Goal: Task Accomplishment & Management: Manage account settings

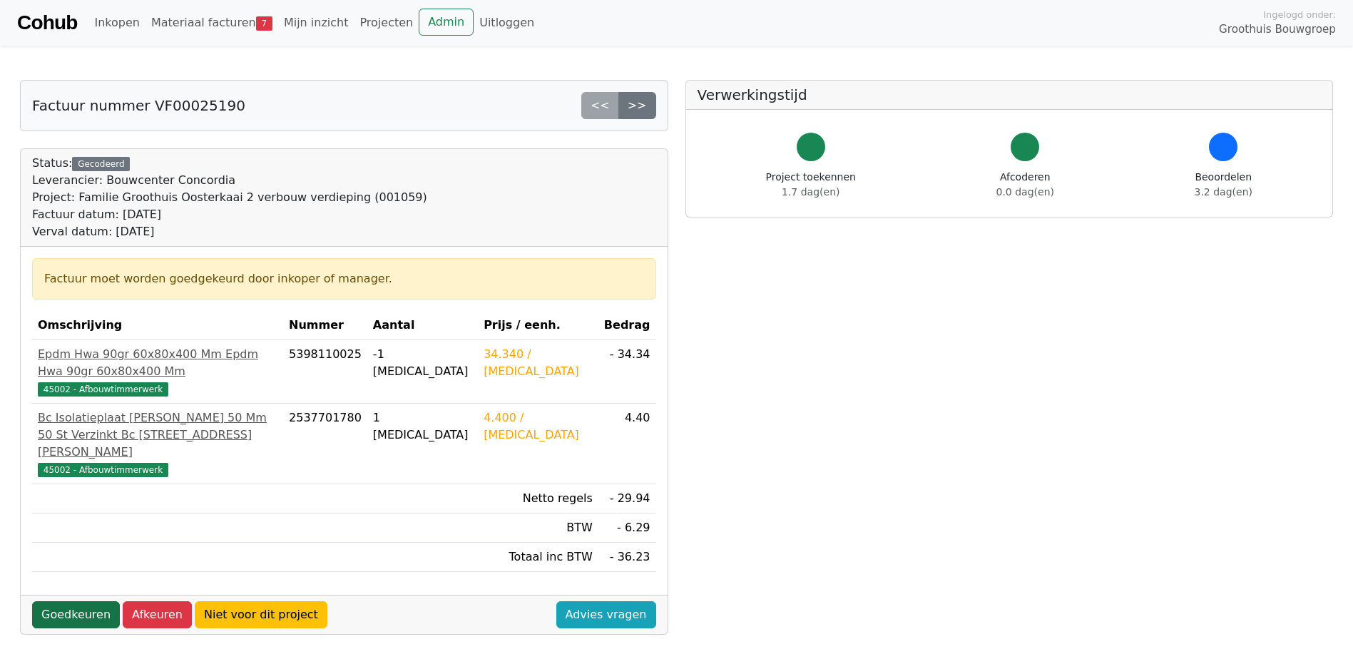
click at [68, 601] on link "Goedkeuren" at bounding box center [76, 614] width 88 height 27
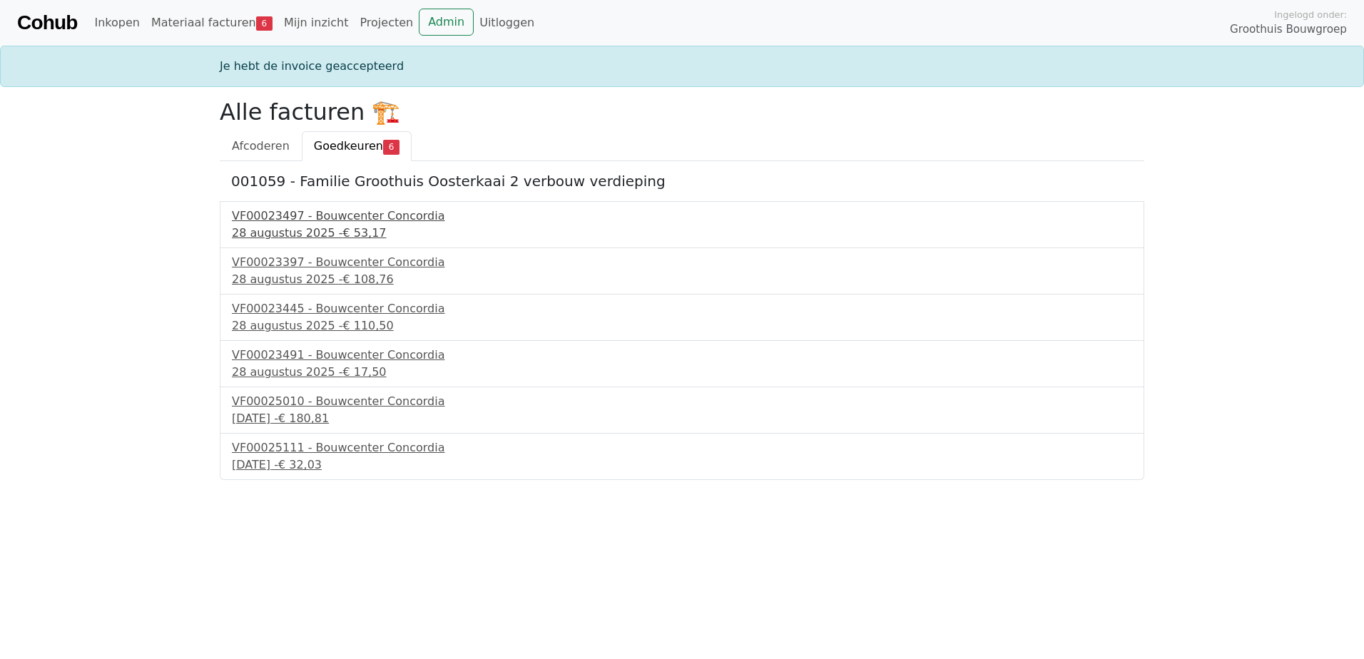
click at [351, 214] on div "VF00023497 - Bouwcenter Concordia" at bounding box center [682, 216] width 900 height 17
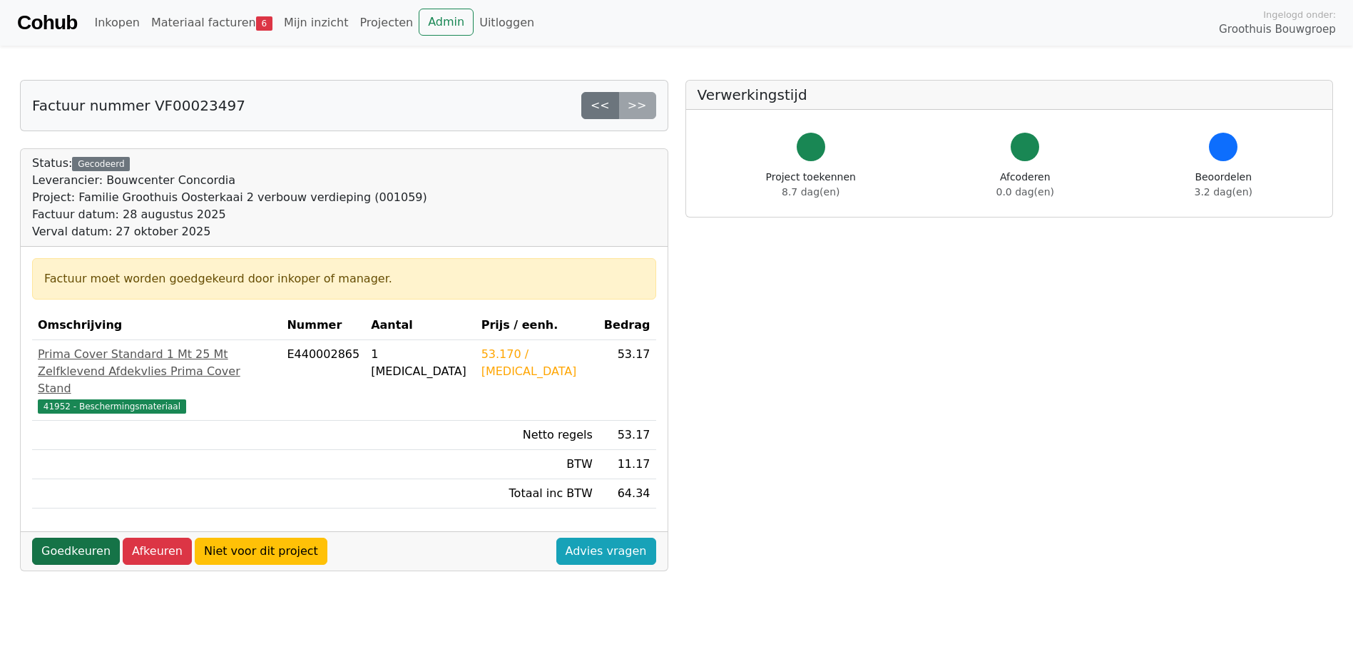
click at [58, 554] on link "Goedkeuren" at bounding box center [76, 551] width 88 height 27
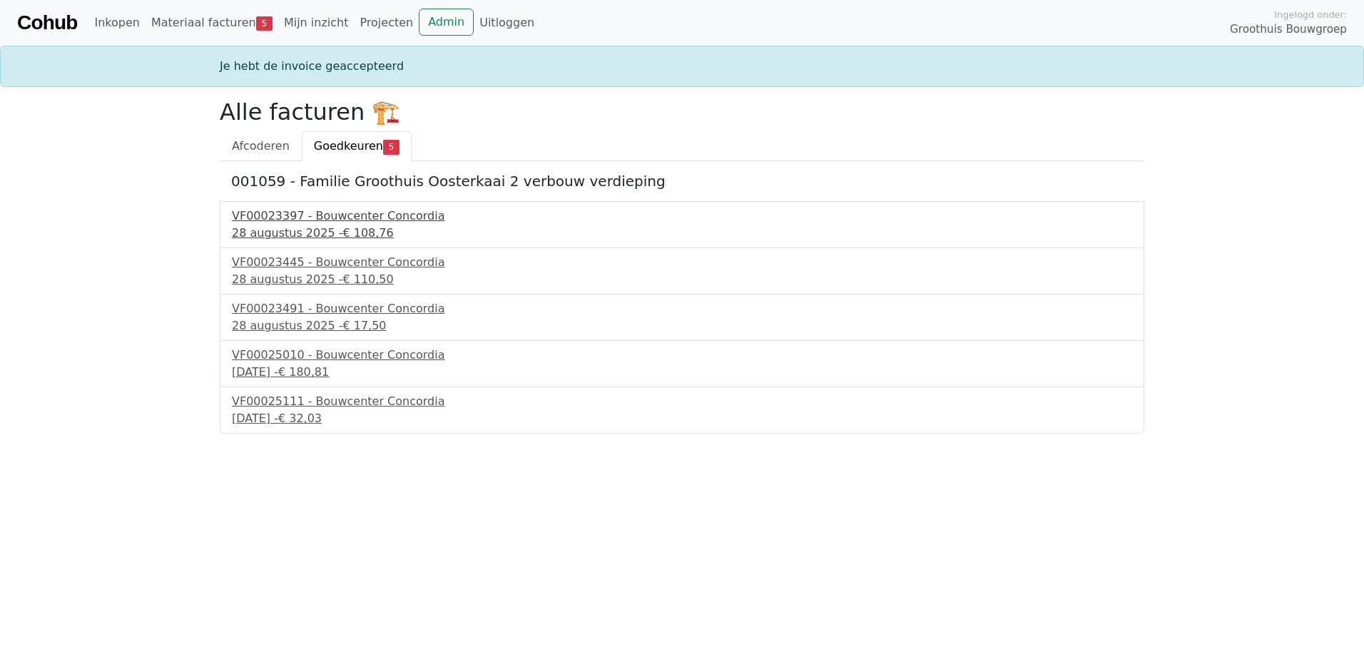
click at [311, 218] on div "VF00023397 - Bouwcenter Concordia" at bounding box center [682, 216] width 900 height 17
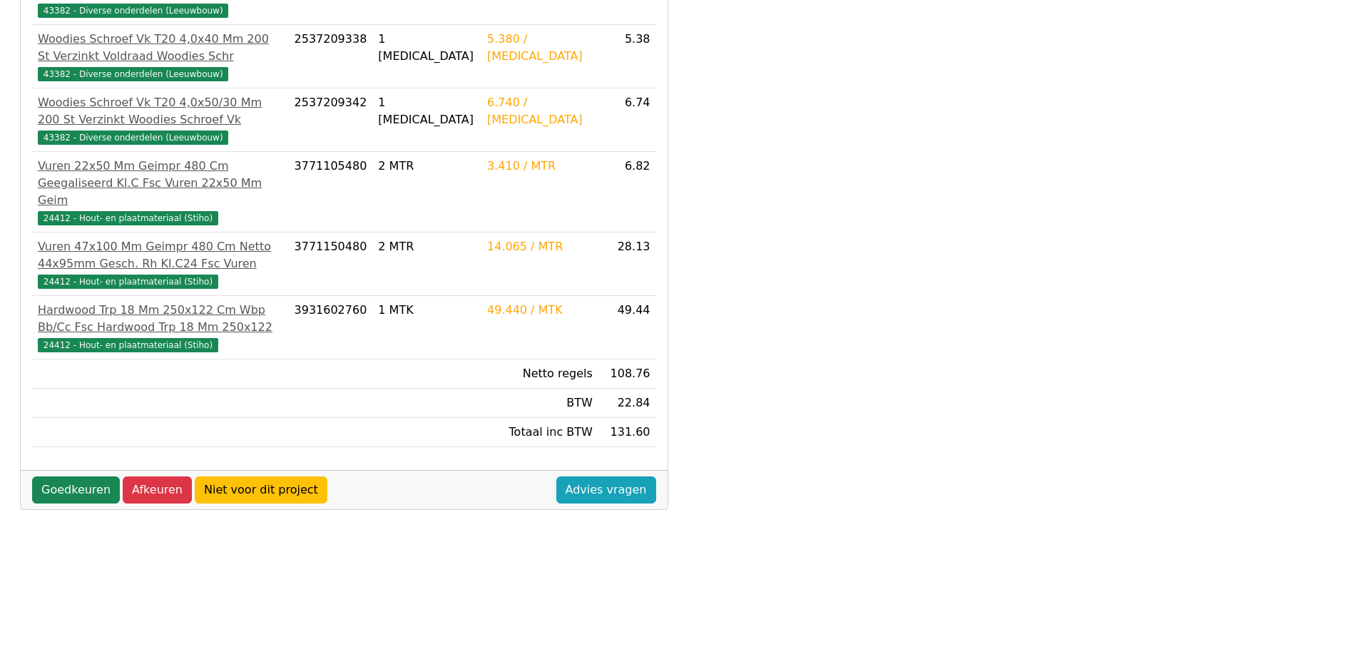
scroll to position [399, 0]
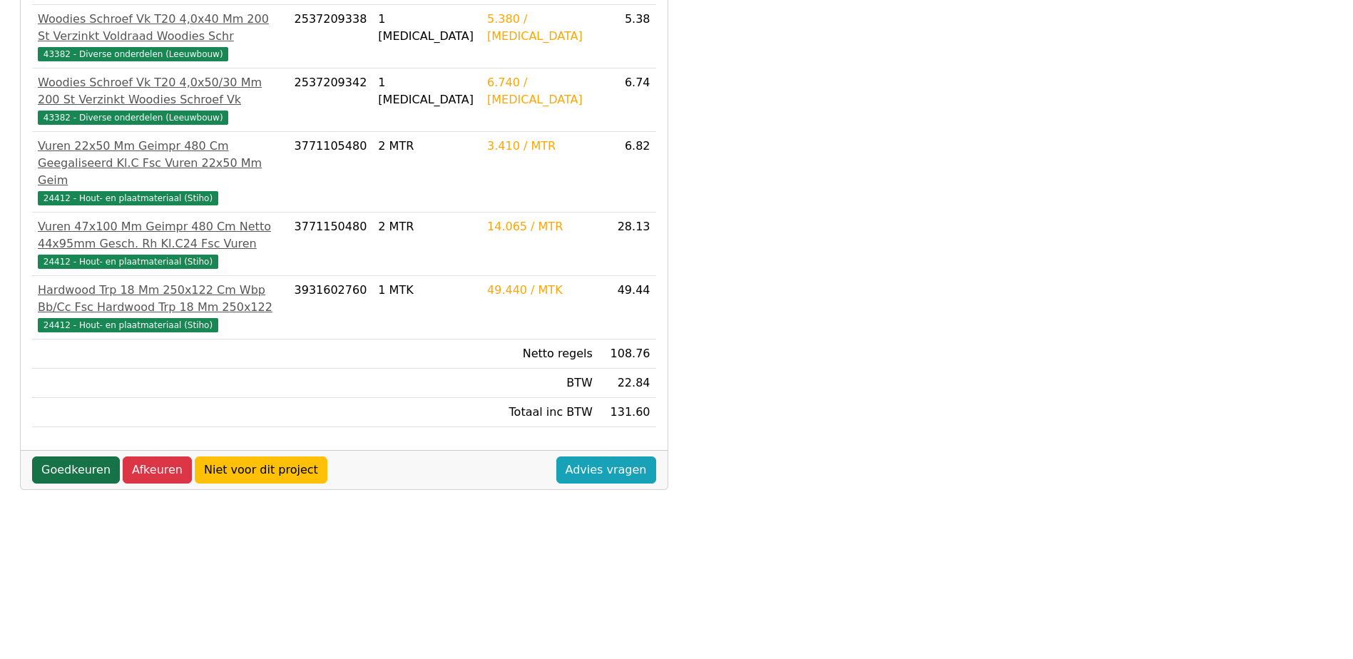
click at [72, 473] on link "Goedkeuren" at bounding box center [76, 469] width 88 height 27
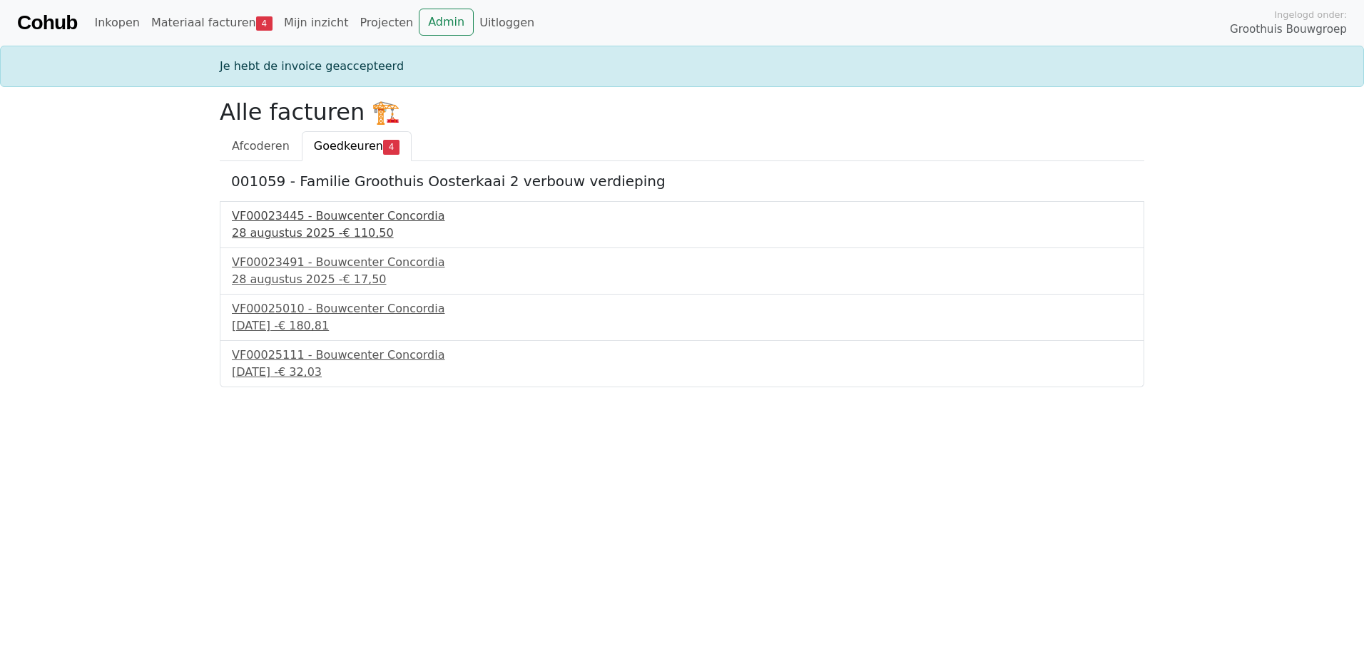
click at [282, 211] on div "VF00023445 - Bouwcenter Concordia" at bounding box center [682, 216] width 900 height 17
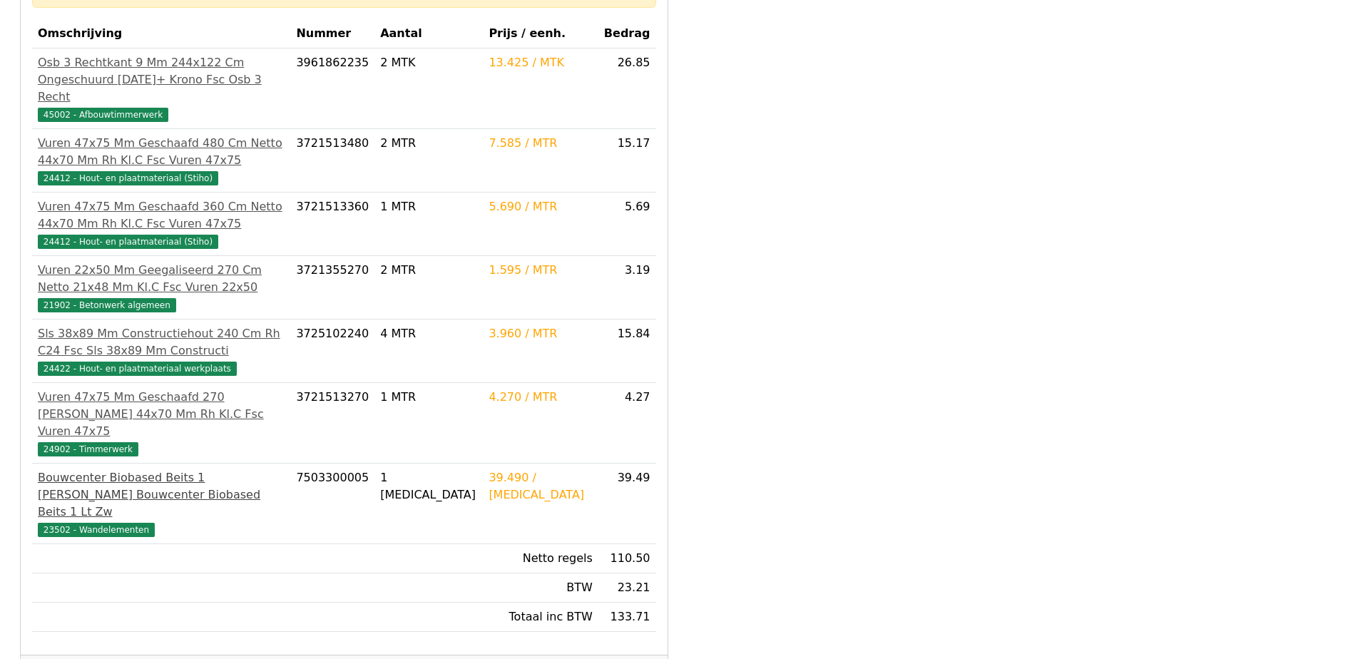
scroll to position [399, 0]
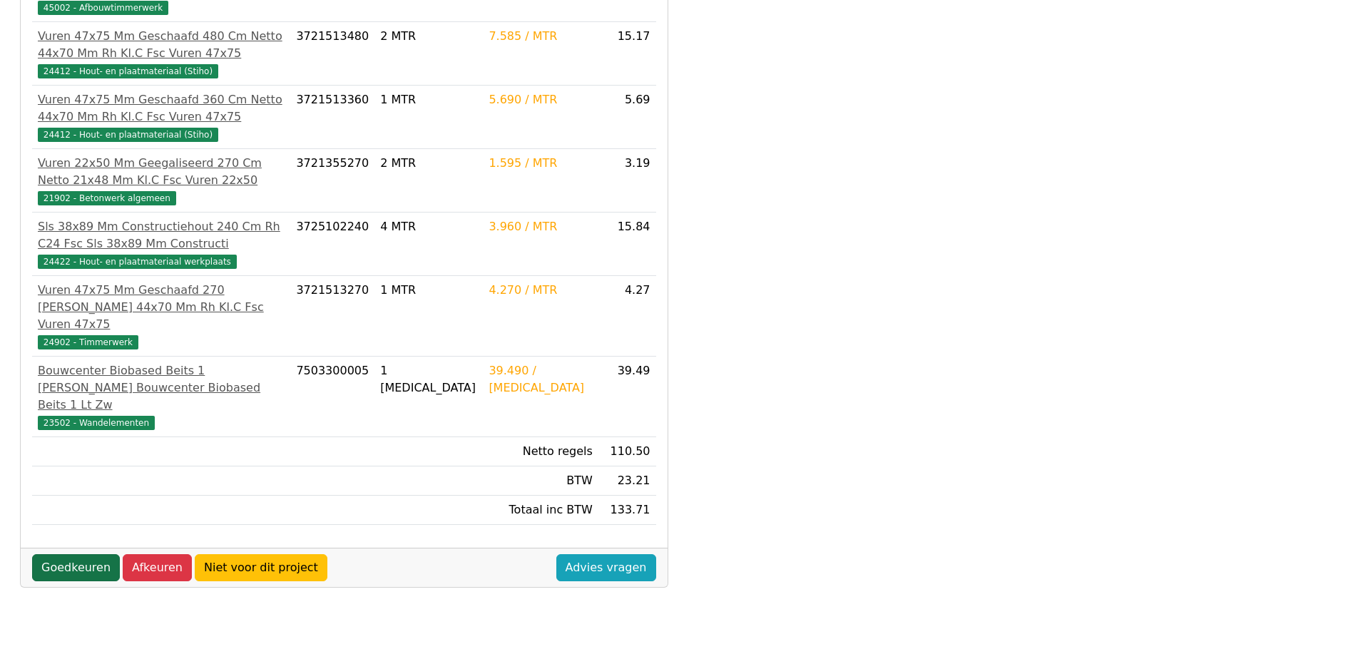
click at [89, 554] on link "Goedkeuren" at bounding box center [76, 567] width 88 height 27
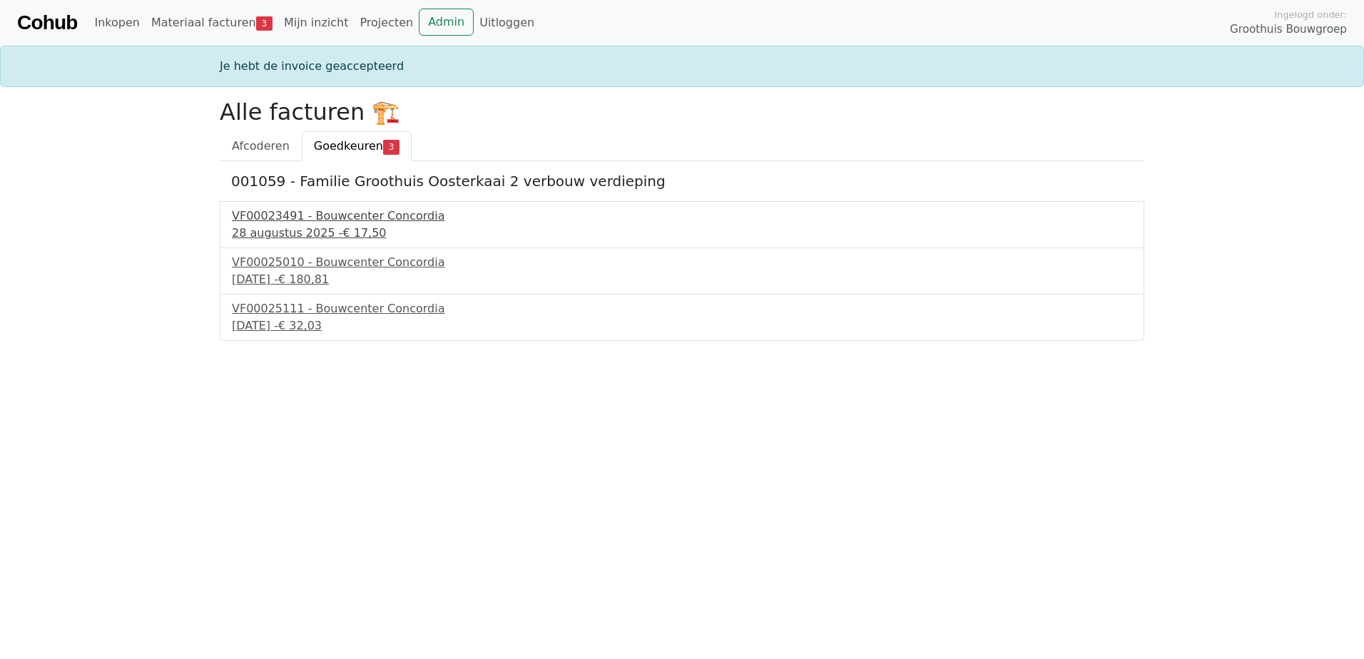
click at [301, 218] on div "VF00023491 - Bouwcenter Concordia" at bounding box center [682, 216] width 900 height 17
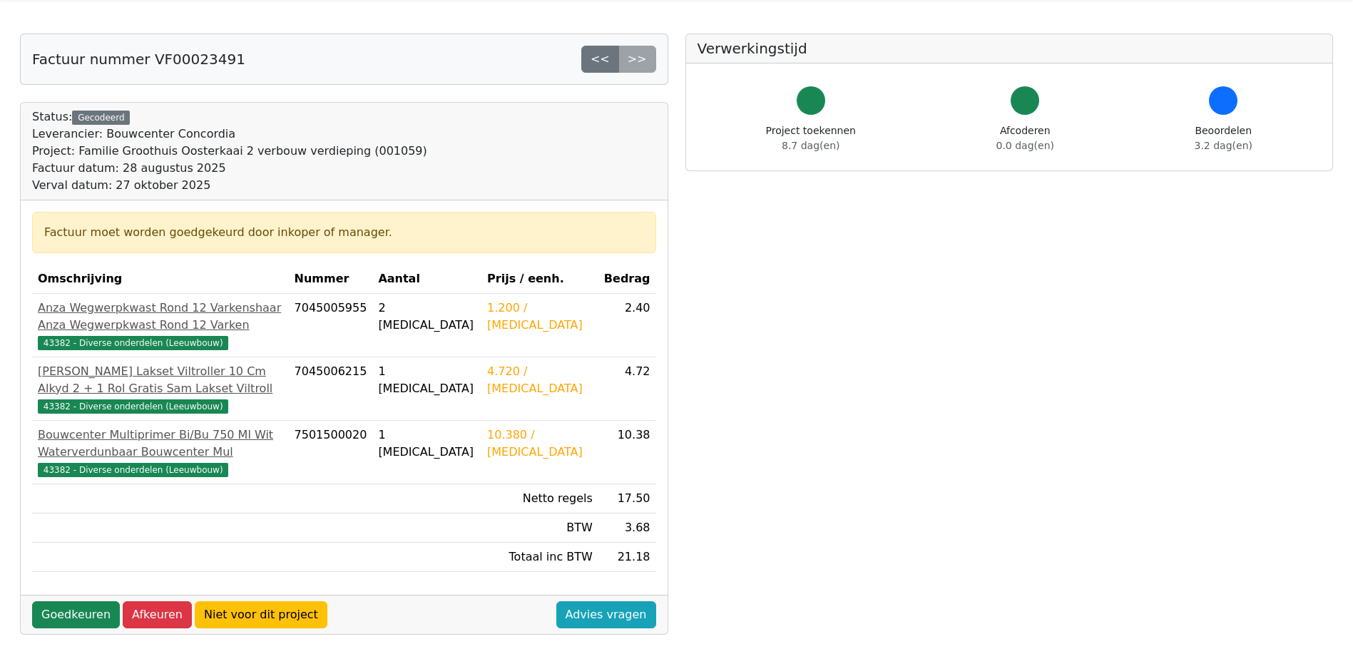
scroll to position [71, 0]
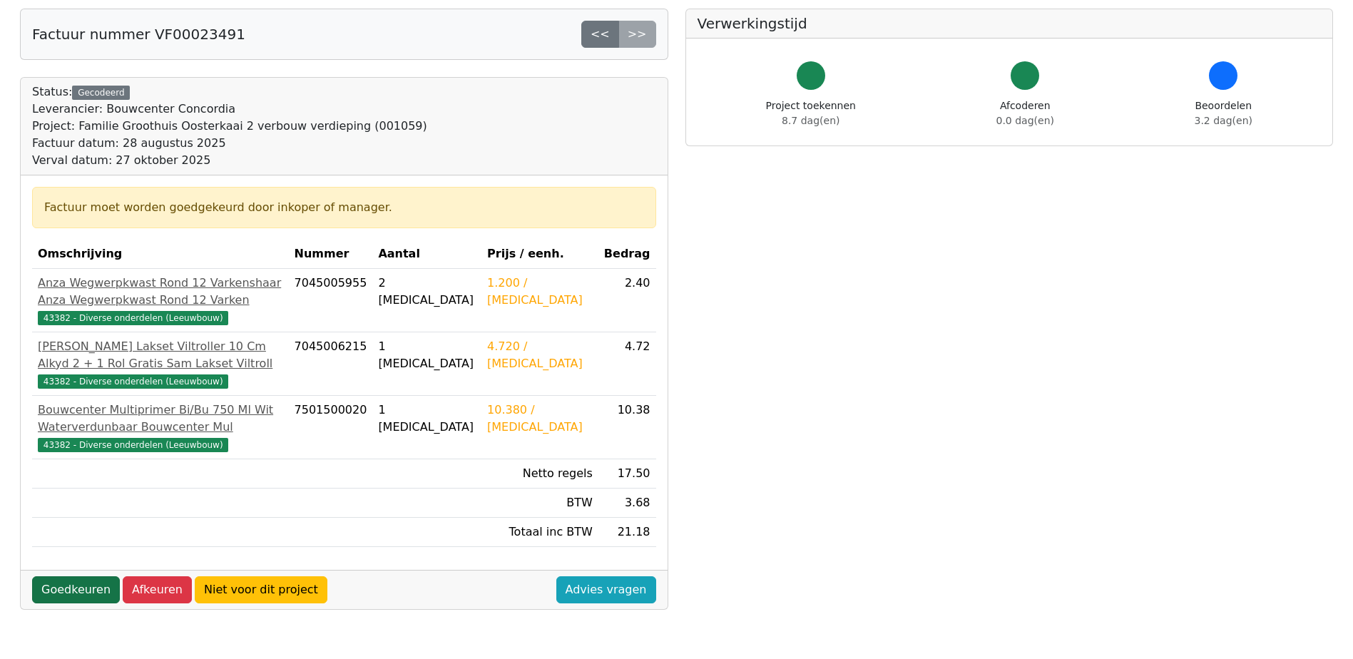
click at [86, 593] on link "Goedkeuren" at bounding box center [76, 589] width 88 height 27
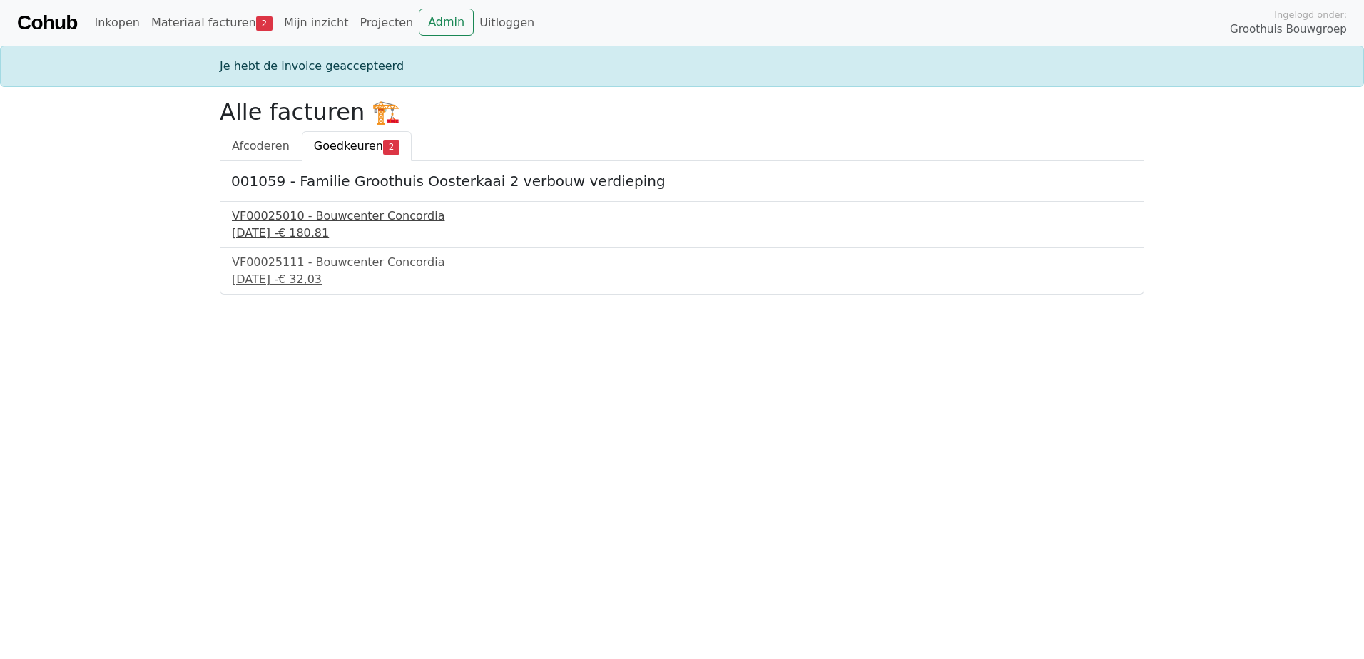
click at [277, 213] on div "VF00025010 - Bouwcenter Concordia" at bounding box center [682, 216] width 900 height 17
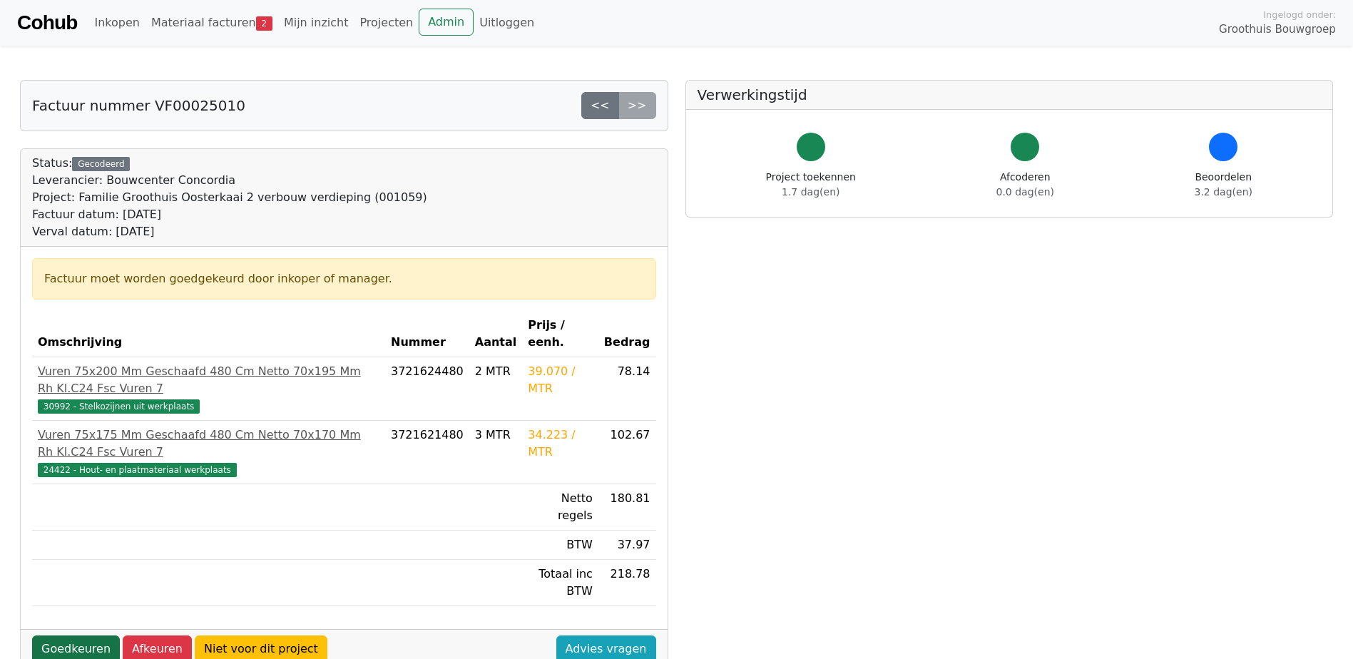
click at [83, 635] on link "Goedkeuren" at bounding box center [76, 648] width 88 height 27
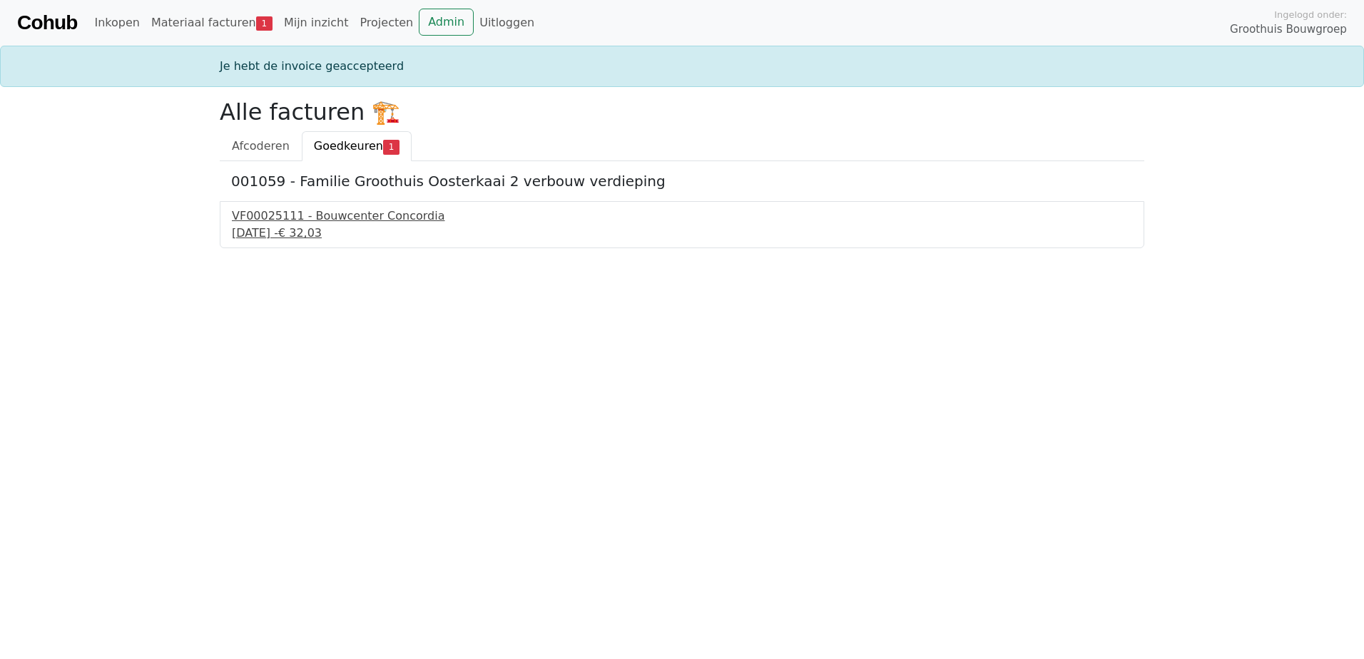
click at [309, 215] on div "VF00025111 - Bouwcenter Concordia" at bounding box center [682, 216] width 900 height 17
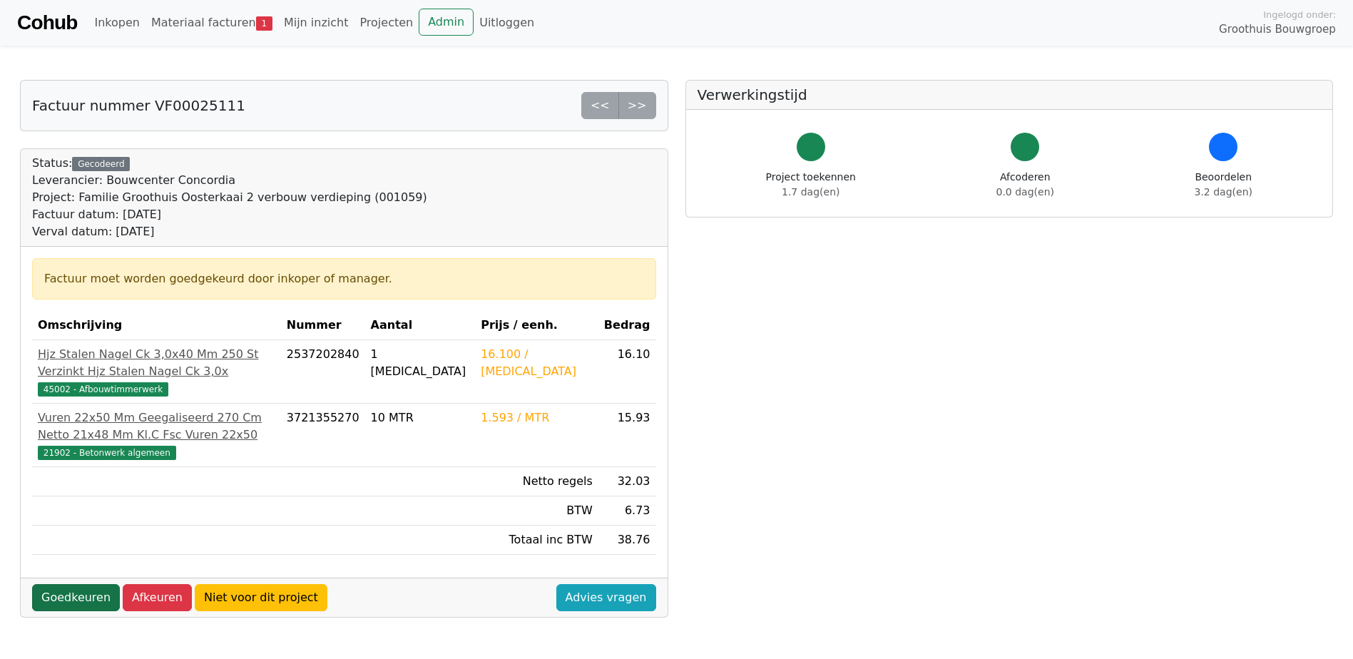
click at [81, 598] on link "Goedkeuren" at bounding box center [76, 597] width 88 height 27
